Goal: Task Accomplishment & Management: Use online tool/utility

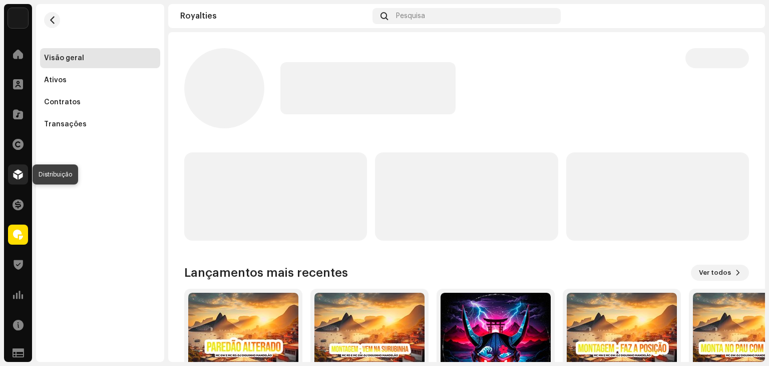
click at [19, 173] on span at bounding box center [18, 174] width 10 height 8
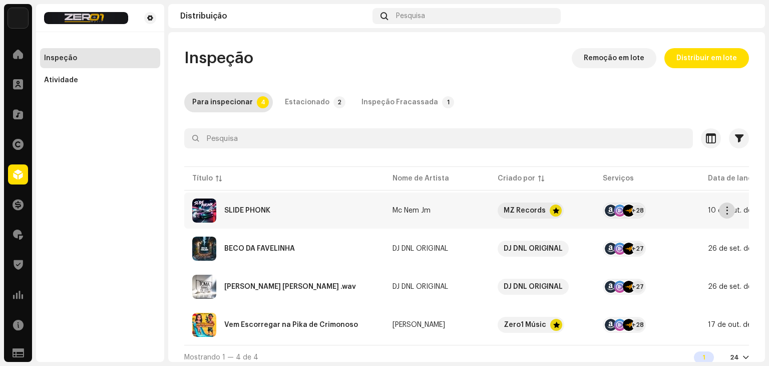
click at [729, 209] on span "button" at bounding box center [728, 210] width 8 height 8
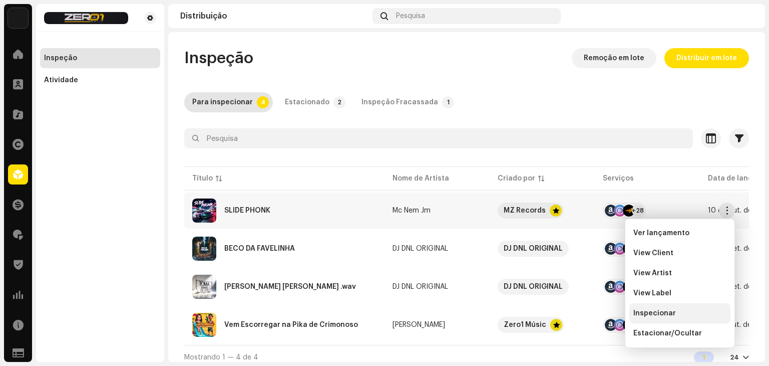
click at [655, 303] on div "Inspecionar" at bounding box center [680, 313] width 101 height 20
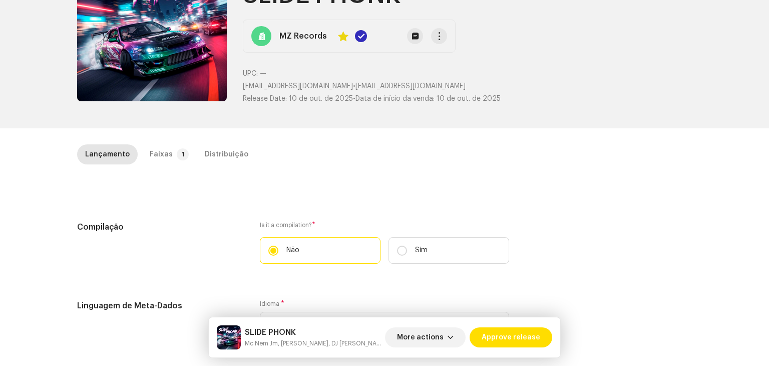
scroll to position [100, 0]
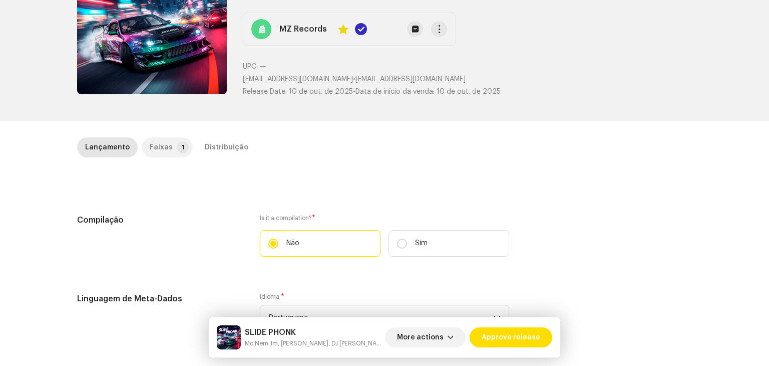
click at [181, 152] on p-tab "Faixas 1" at bounding box center [167, 147] width 51 height 20
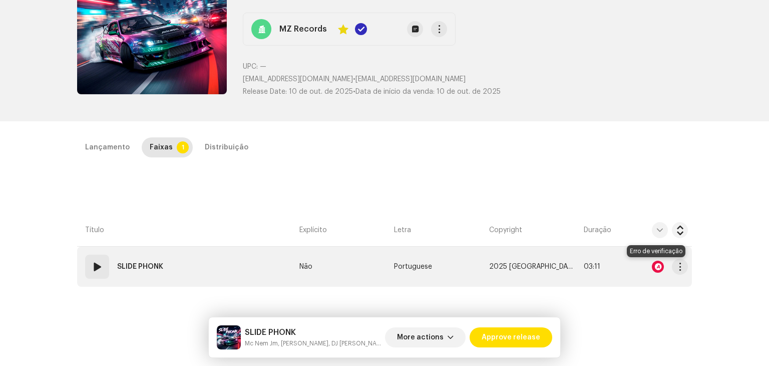
click at [652, 264] on div at bounding box center [658, 266] width 12 height 12
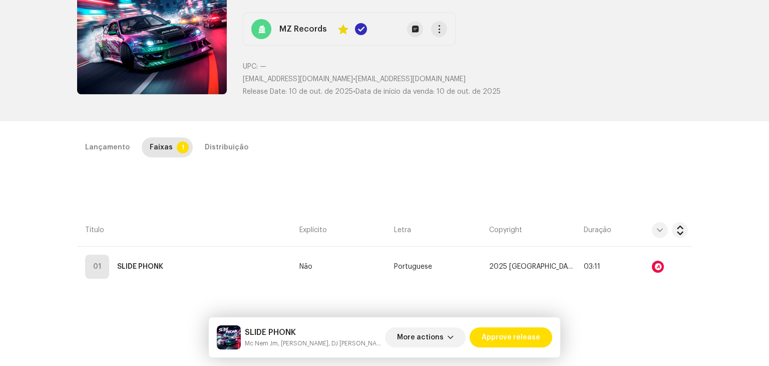
click at [669, 157] on div "Audio Recognition by AcrCloud is still processing the audio file. Do NOT approv…" at bounding box center [384, 183] width 769 height 366
